Goal: Check status: Check status

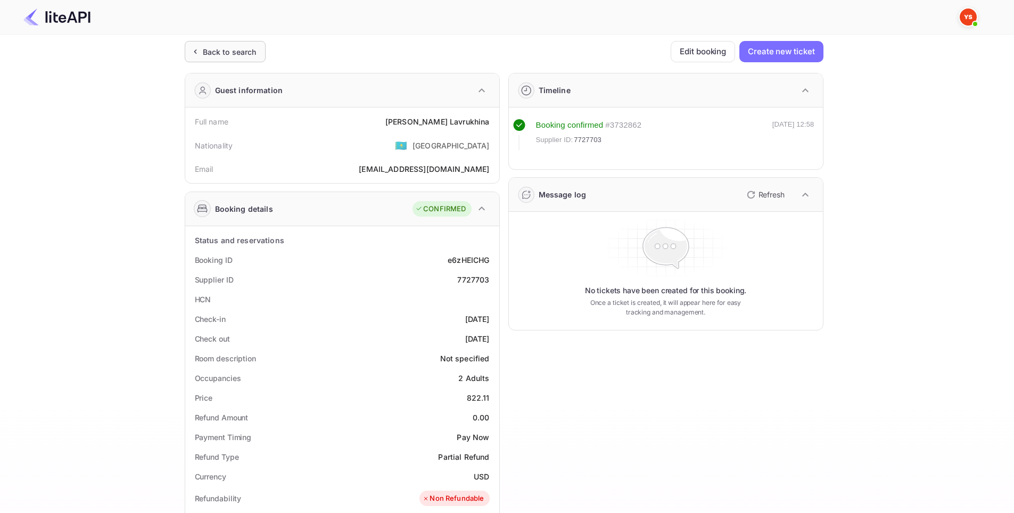
click at [212, 58] on div "Back to search" at bounding box center [225, 51] width 81 height 21
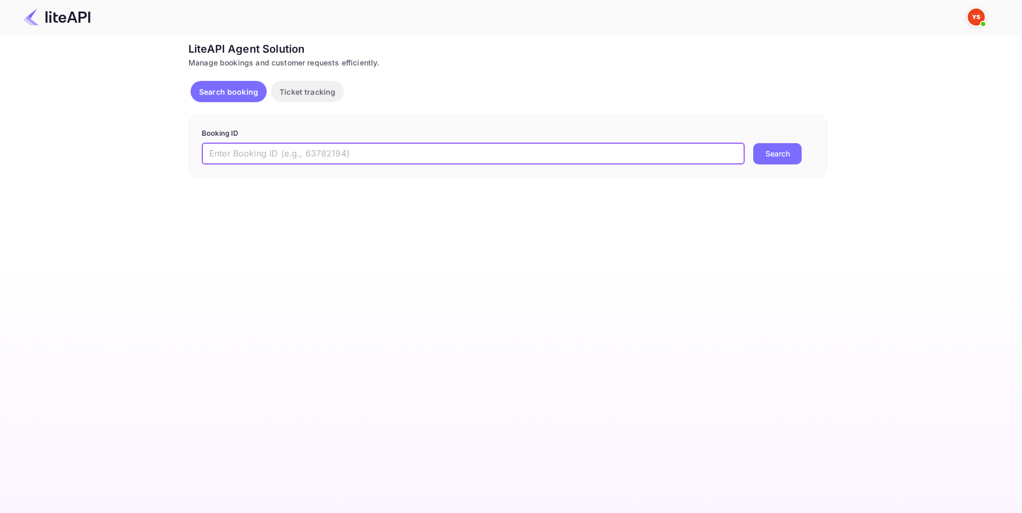
click at [397, 153] on input "text" at bounding box center [473, 153] width 543 height 21
paste input "9162804"
type input "9162804"
click at [788, 152] on button "Search" at bounding box center [777, 153] width 48 height 21
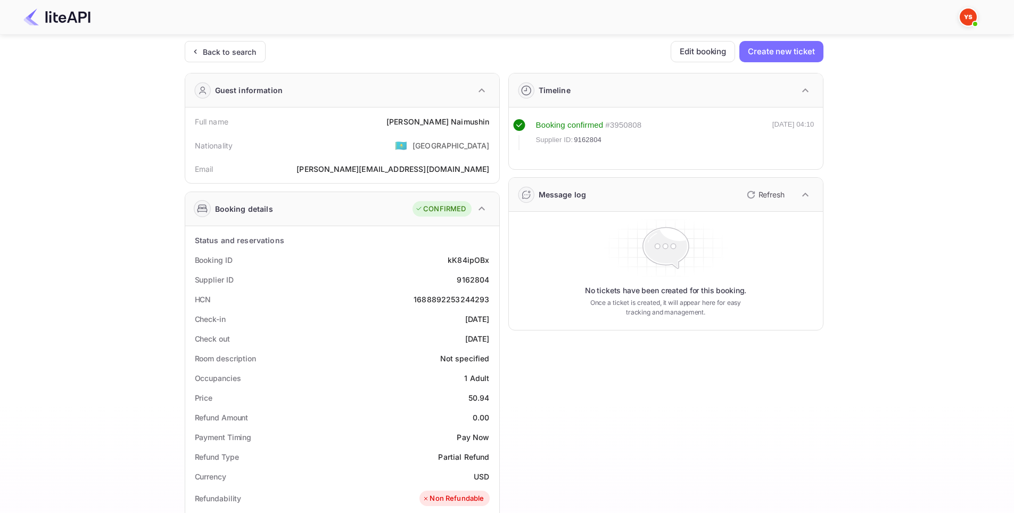
scroll to position [160, 0]
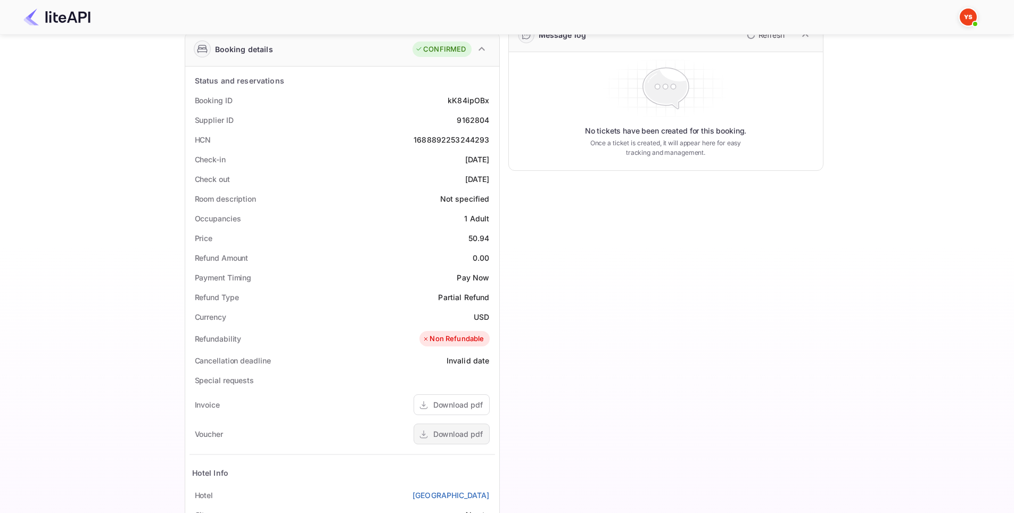
click at [448, 435] on div "Download pdf" at bounding box center [458, 433] width 50 height 11
click at [472, 120] on div "9162804" at bounding box center [473, 119] width 32 height 11
copy div "9162804"
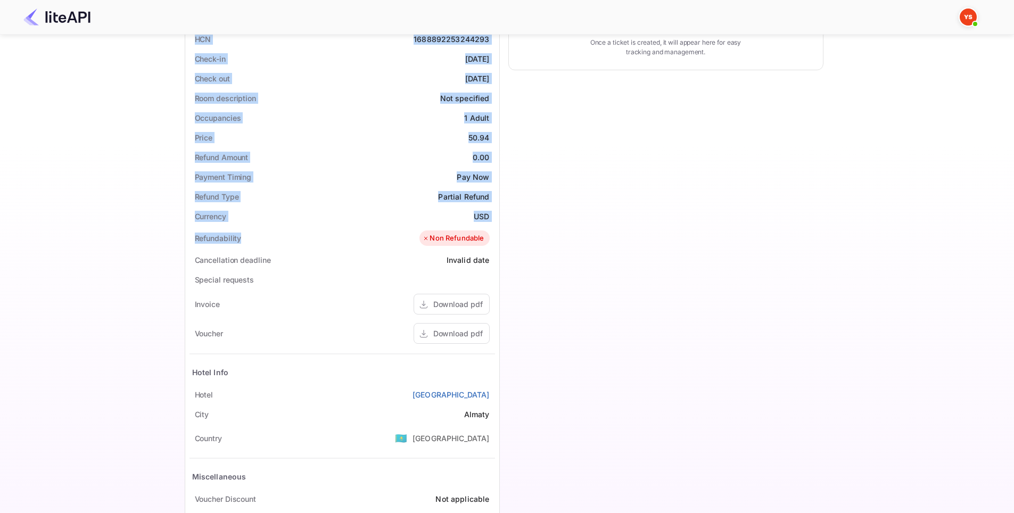
scroll to position [266, 0]
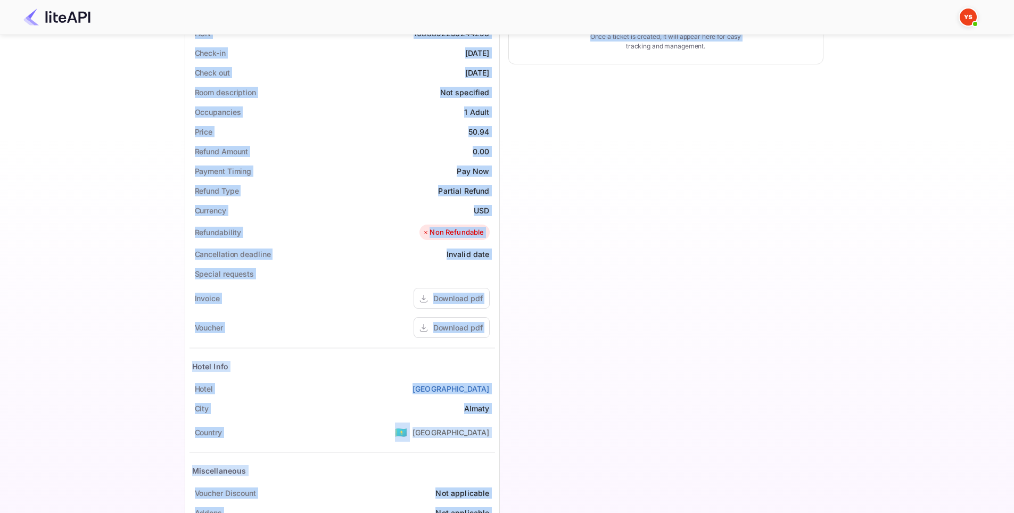
drag, startPoint x: 182, startPoint y: 118, endPoint x: 500, endPoint y: 386, distance: 416.2
click at [500, 386] on div "Ticket Affiliate URL [URL][DOMAIN_NAME] Business partner name Nuitee Travel Cus…" at bounding box center [504, 165] width 982 height 780
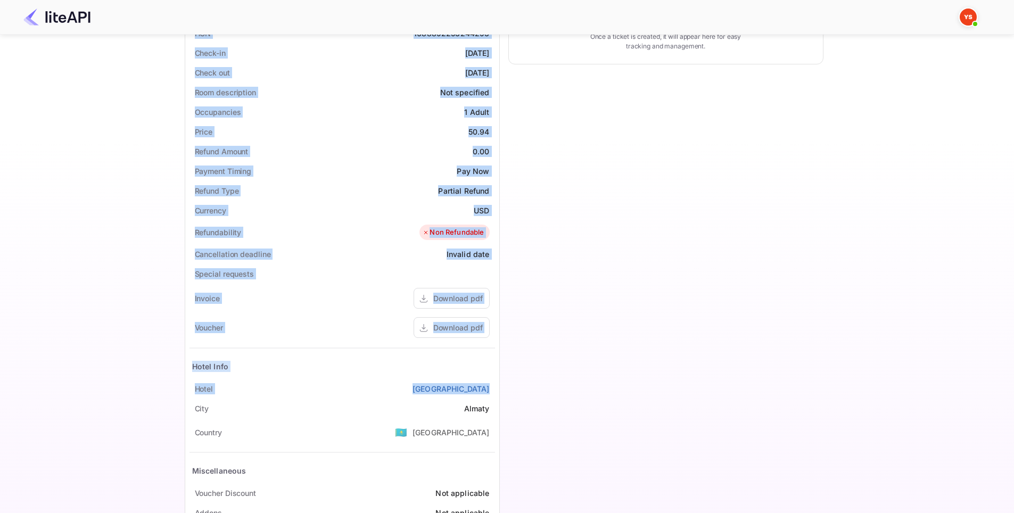
click at [495, 389] on div "Status and reservations Booking ID kK84ipOBx Supplier ID 9162804 HCN 1688892253…" at bounding box center [342, 253] width 314 height 587
copy div "Full name [PERSON_NAME] Nationality 🇰🇿 [DEMOGRAPHIC_DATA] Email [PERSON_NAME][E…"
